Goal: Navigation & Orientation: Find specific page/section

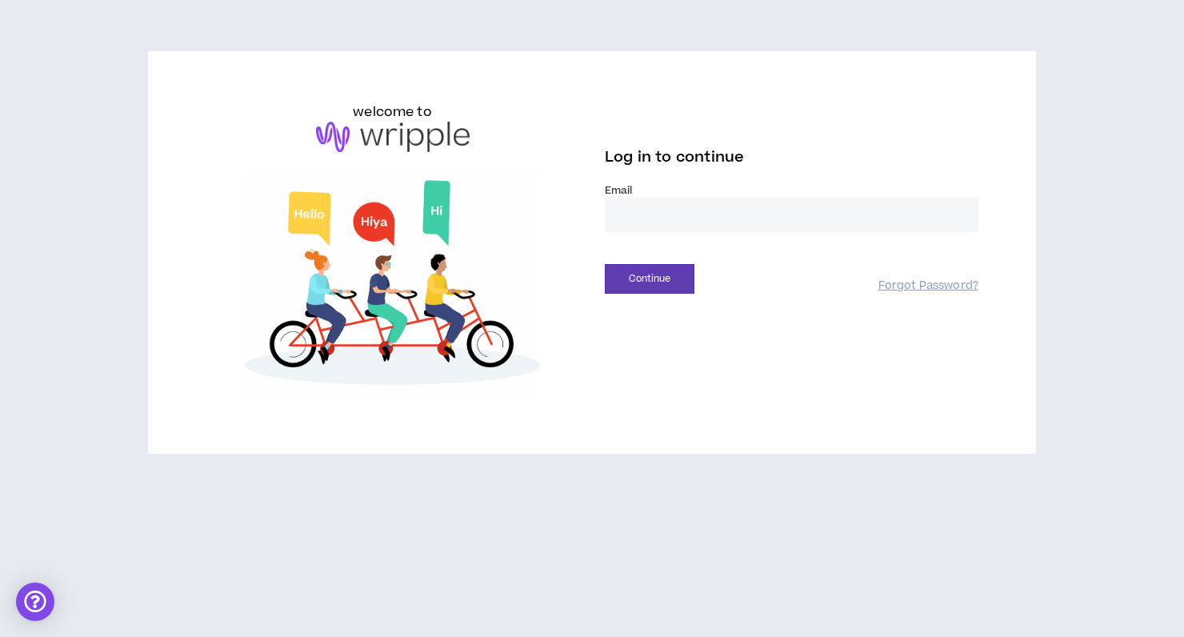
click at [652, 205] on input "email" at bounding box center [792, 215] width 374 height 34
type input "**********"
click at [641, 282] on button "Continue" at bounding box center [650, 279] width 90 height 30
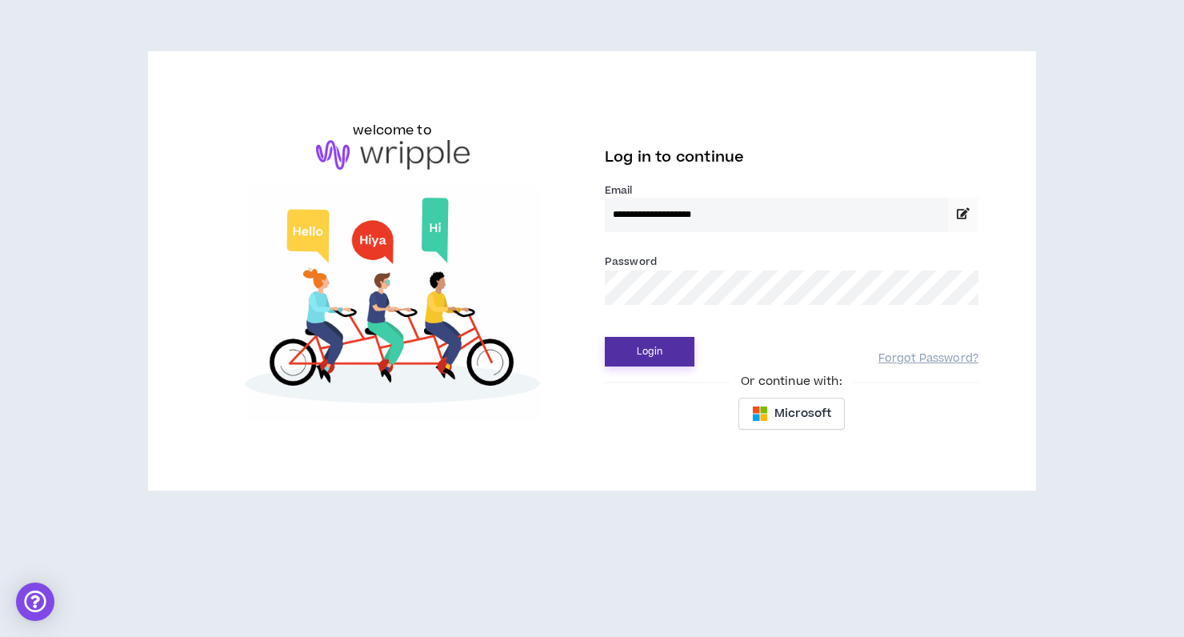
click at [644, 354] on button "Login" at bounding box center [650, 352] width 90 height 30
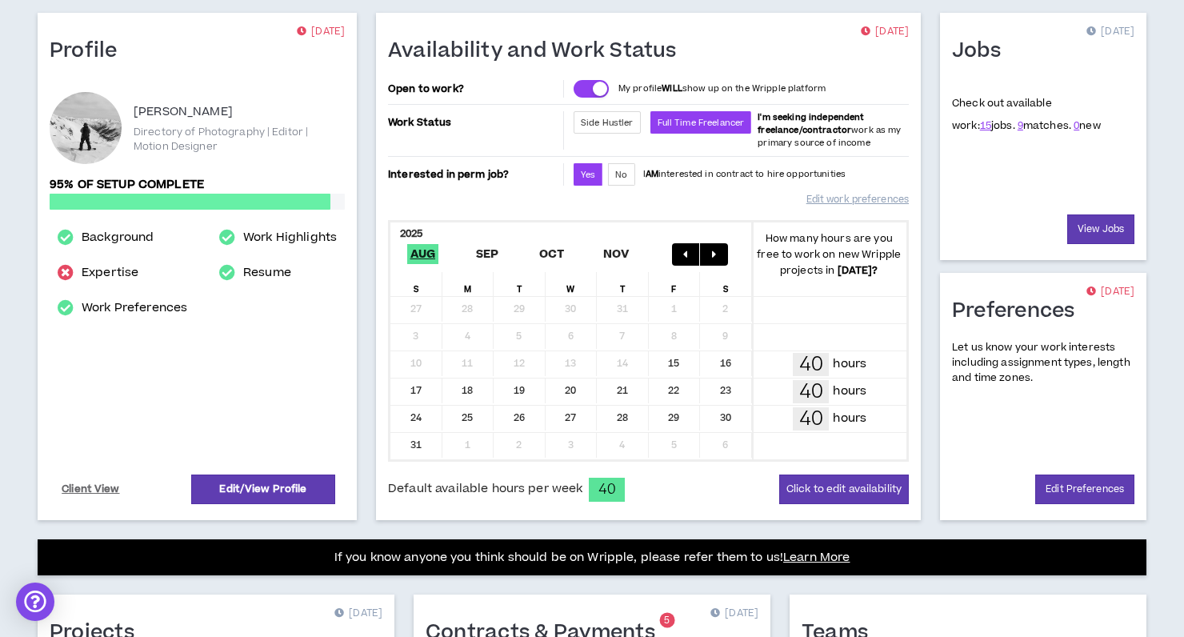
scroll to position [122, 0]
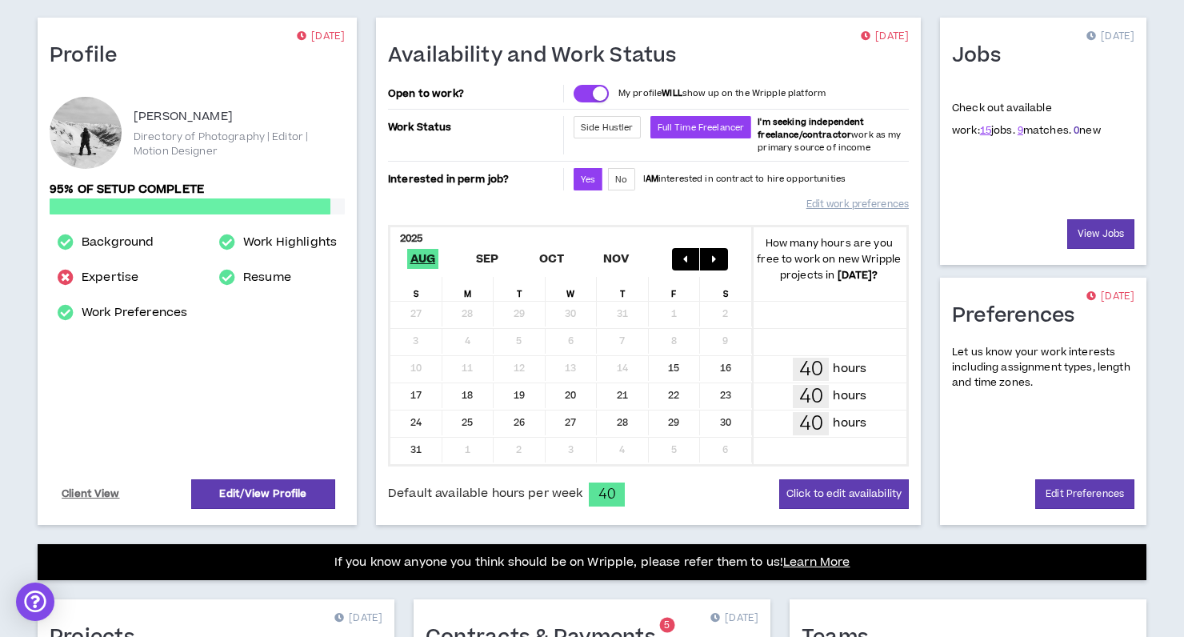
click at [1074, 132] on link "0" at bounding box center [1077, 130] width 6 height 14
